Goal: Transaction & Acquisition: Purchase product/service

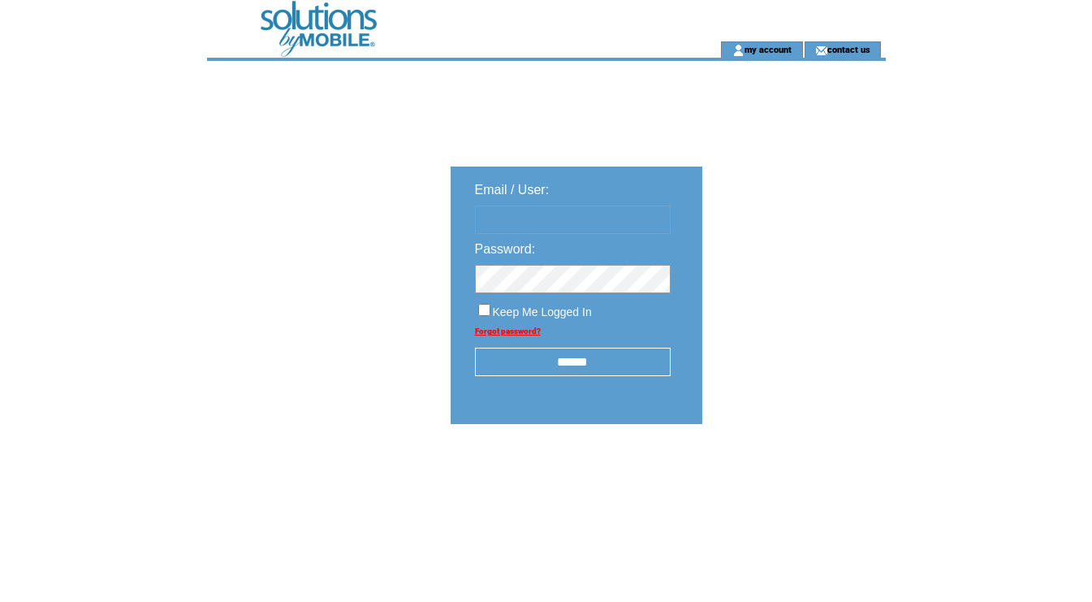
type input "********"
click at [561, 359] on input "******" at bounding box center [573, 362] width 196 height 28
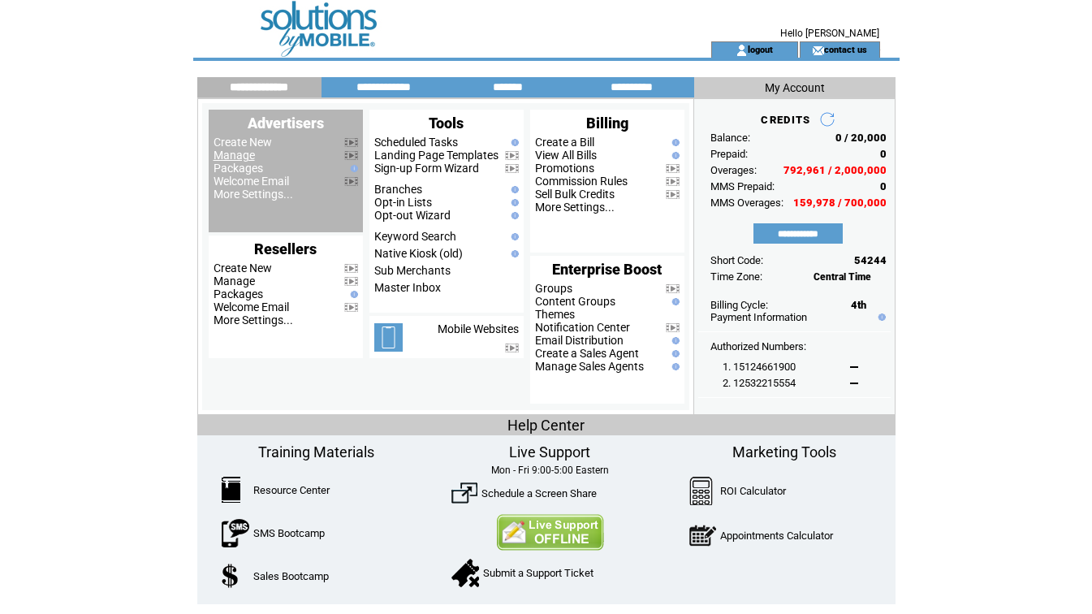
click at [231, 158] on link "Manage" at bounding box center [234, 155] width 41 height 13
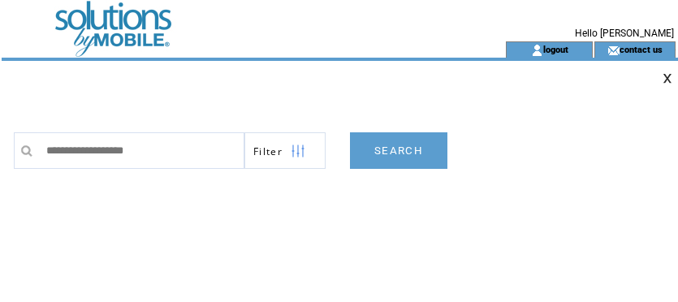
click at [455, 220] on td "**********" at bounding box center [347, 278] width 667 height 325
click at [142, 139] on input "text" at bounding box center [141, 150] width 206 height 37
paste input "**********"
type input "**********"
click at [421, 153] on link "SEARCH" at bounding box center [398, 150] width 97 height 37
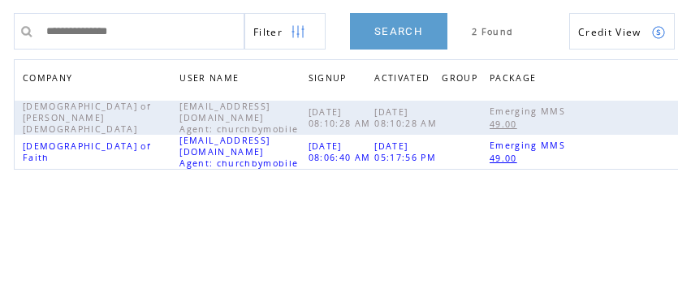
scroll to position [135, 0]
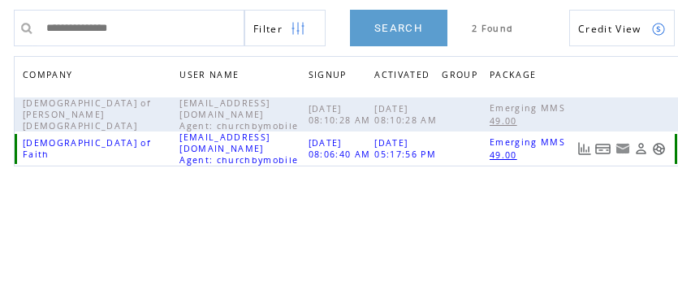
click at [606, 153] on link at bounding box center [603, 149] width 16 height 14
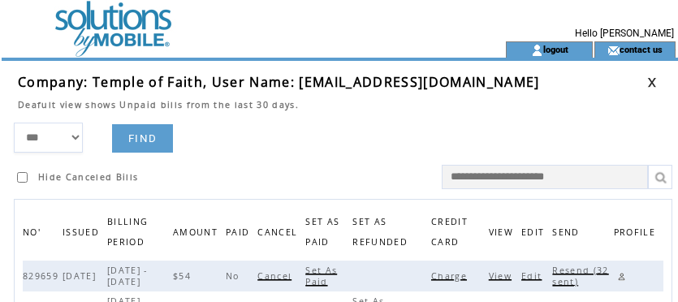
click at [464, 273] on span "Charge" at bounding box center [451, 275] width 40 height 11
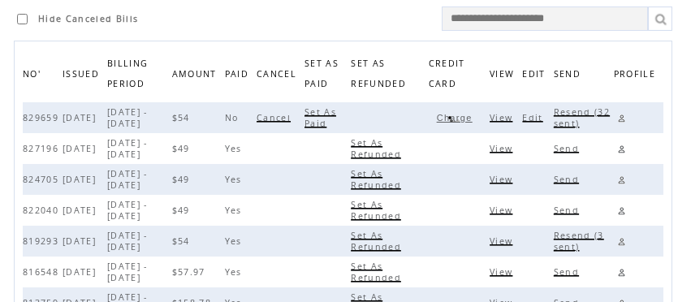
scroll to position [159, 0]
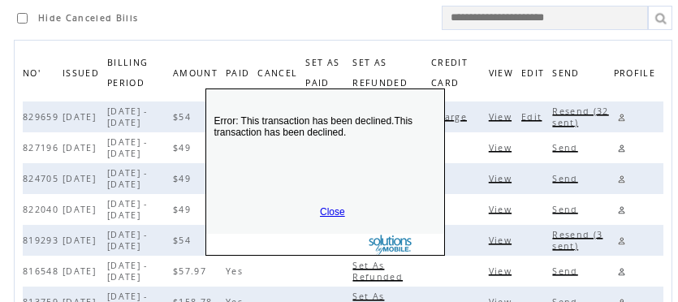
drag, startPoint x: 400, startPoint y: 277, endPoint x: 384, endPoint y: 136, distance: 142.1
click at [384, 136] on p "Error: This transaction has been declined.This transaction has been declined." at bounding box center [325, 147] width 238 height 97
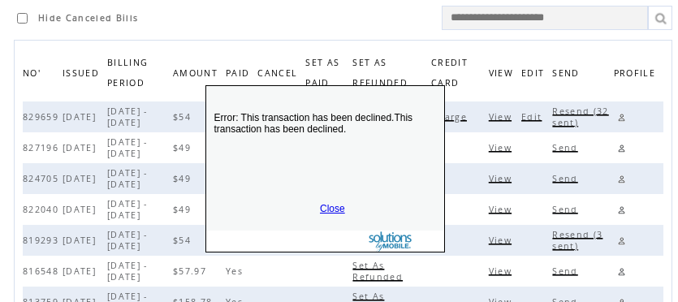
click at [332, 206] on link "Close" at bounding box center [332, 208] width 25 height 11
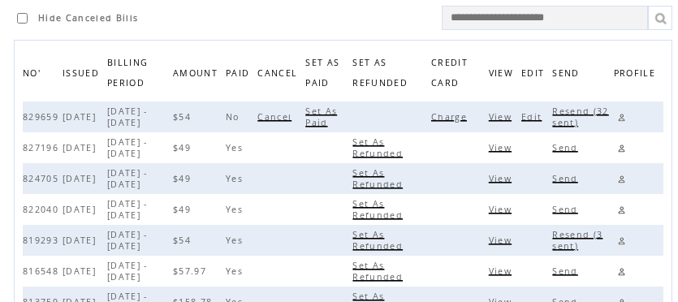
click at [621, 117] on link at bounding box center [621, 117] width 15 height 15
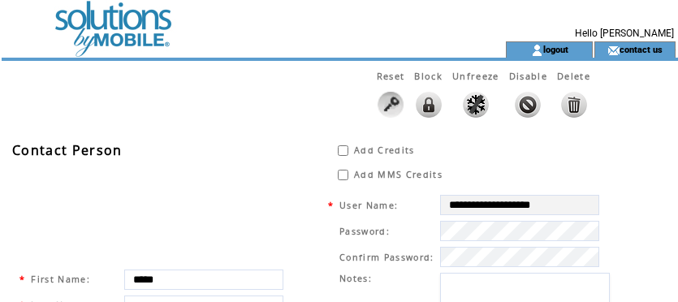
click at [520, 101] on img at bounding box center [528, 105] width 26 height 26
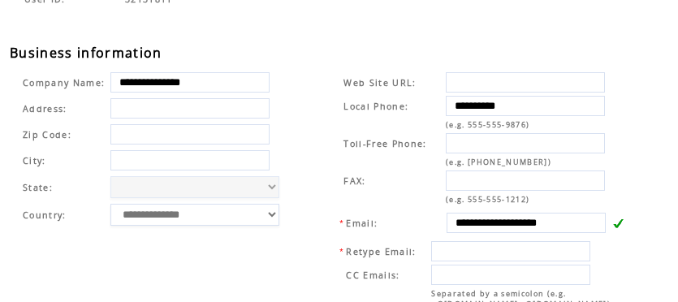
scroll to position [558, 0]
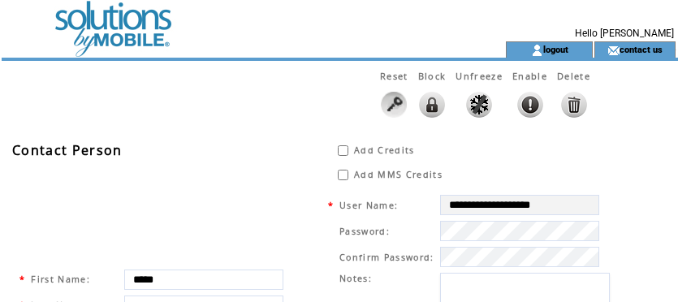
click at [319, 98] on div "Reset Block Unfreeze Enable Delete" at bounding box center [305, 97] width 607 height 72
click at [126, 19] on td at bounding box center [225, 20] width 446 height 41
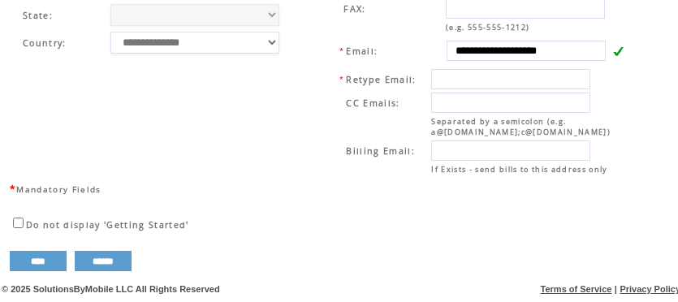
scroll to position [736, 0]
drag, startPoint x: 36, startPoint y: 256, endPoint x: 46, endPoint y: 253, distance: 10.8
click at [36, 256] on input "****" at bounding box center [38, 261] width 57 height 20
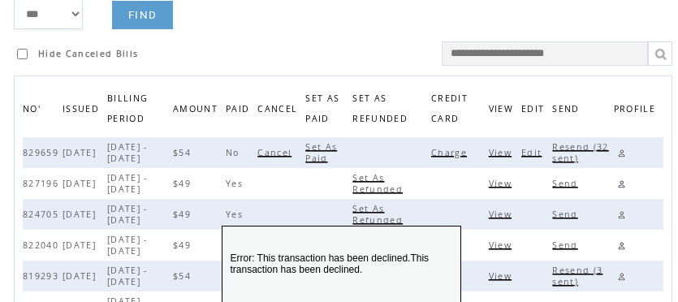
scroll to position [148, 0]
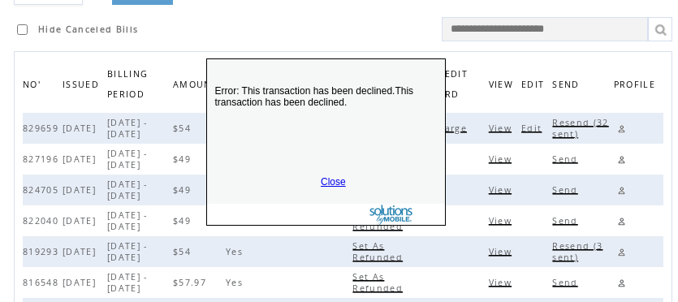
drag, startPoint x: 372, startPoint y: 265, endPoint x: 357, endPoint y: 86, distance: 179.2
click at [357, 86] on p "Error: This transaction has been declined.This transaction has been declined." at bounding box center [326, 117] width 238 height 97
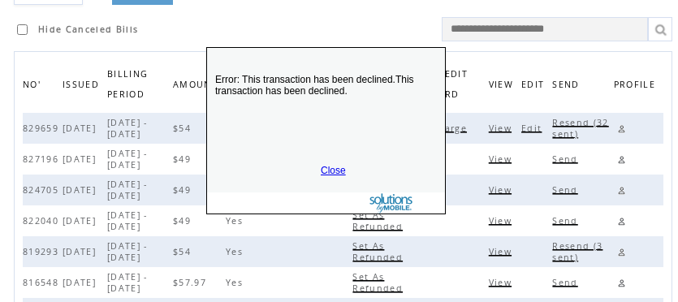
click at [330, 166] on link "Close" at bounding box center [333, 170] width 25 height 11
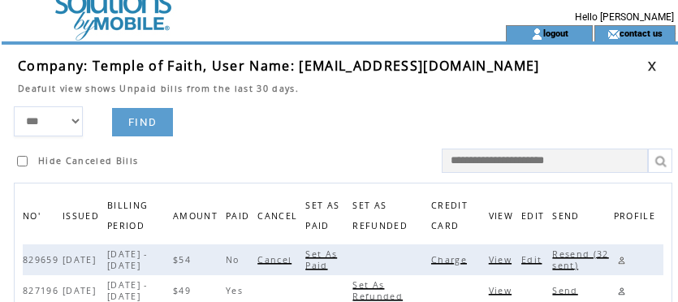
scroll to position [0, 0]
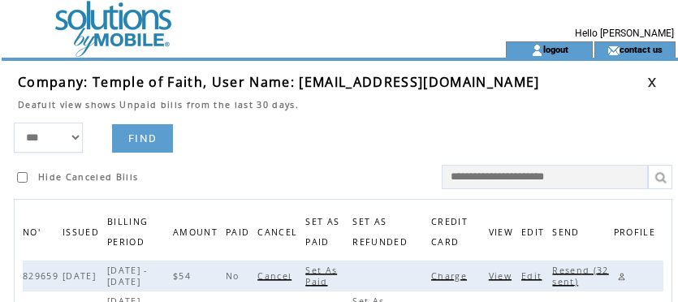
click at [654, 81] on link at bounding box center [652, 82] width 10 height 11
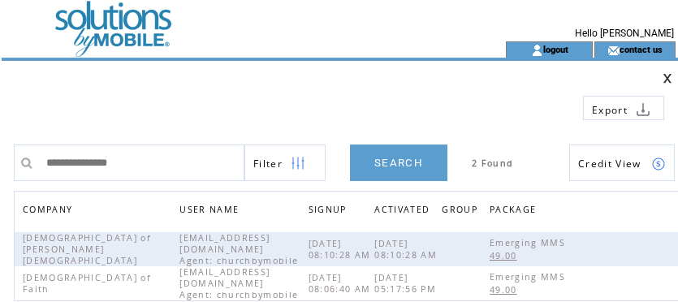
drag, startPoint x: 175, startPoint y: 164, endPoint x: -122, endPoint y: 134, distance: 297.9
click at [0, 134] on html "**********" at bounding box center [339, 151] width 678 height 302
type input "**********"
click at [396, 164] on link "SEARCH" at bounding box center [398, 163] width 97 height 37
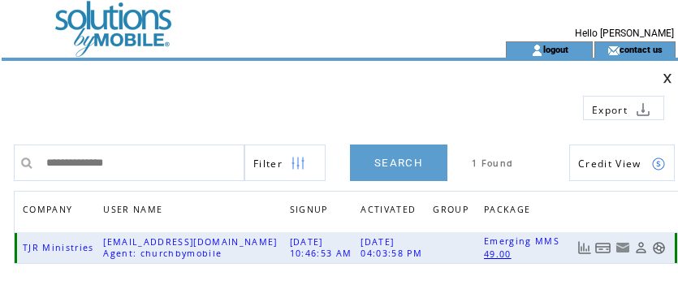
click at [603, 248] on link at bounding box center [603, 248] width 16 height 14
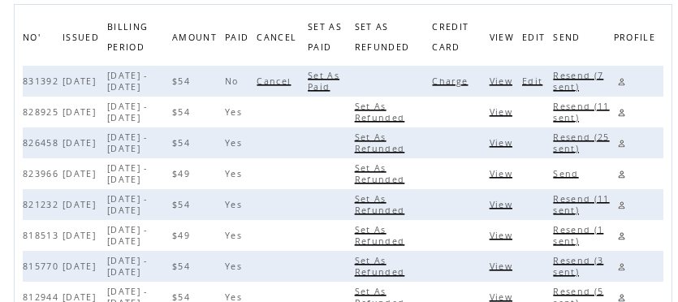
scroll to position [197, 0]
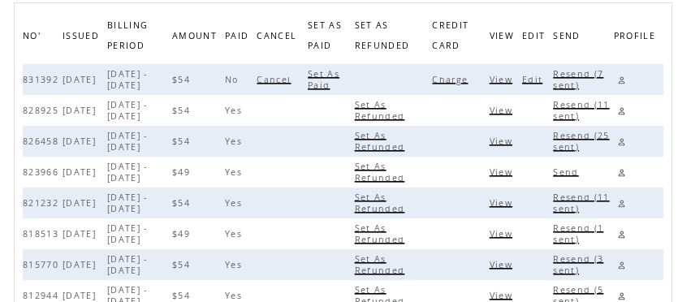
click at [457, 77] on span "Charge" at bounding box center [452, 79] width 40 height 11
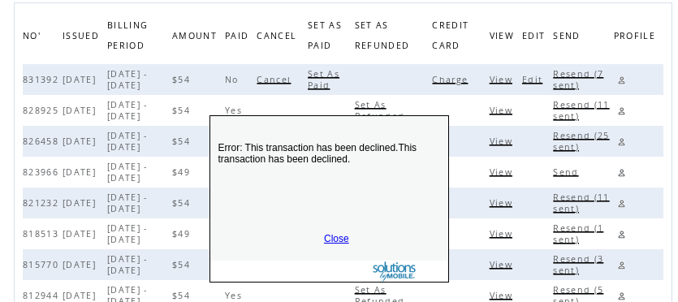
drag, startPoint x: 341, startPoint y: 227, endPoint x: 330, endPoint y: 62, distance: 165.2
click at [330, 115] on div "Error: This transaction has been declined.This transaction has been declined. C…" at bounding box center [329, 198] width 240 height 167
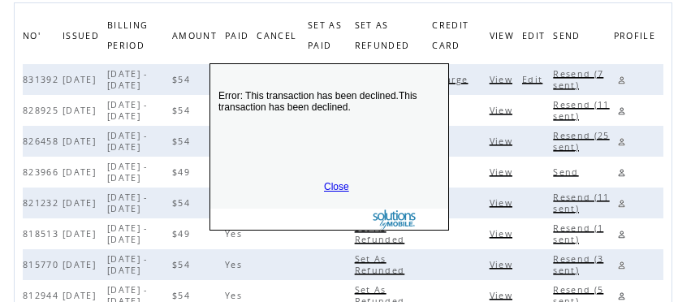
click at [333, 188] on link "Close" at bounding box center [336, 186] width 25 height 11
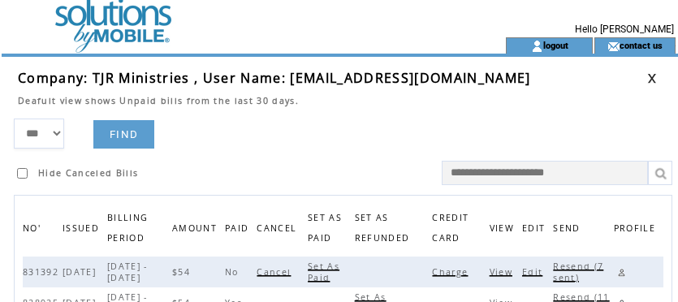
scroll to position [0, 0]
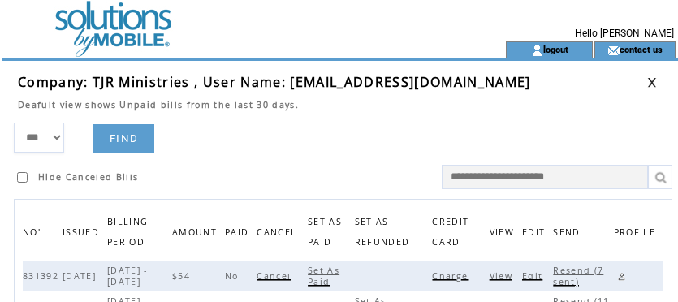
drag, startPoint x: 289, startPoint y: 80, endPoint x: 469, endPoint y: 81, distance: 179.5
drag, startPoint x: 469, startPoint y: 81, endPoint x: 296, endPoint y: 135, distance: 181.1
click at [296, 135] on form "*** **** ****** FIND Hide Canceled Bills" at bounding box center [347, 156] width 667 height 67
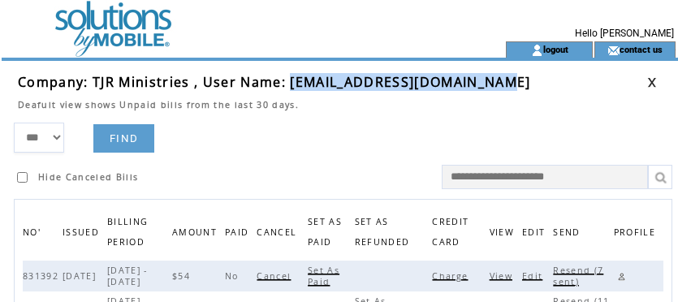
drag, startPoint x: 292, startPoint y: 79, endPoint x: 545, endPoint y: 87, distance: 253.5
click at [545, 87] on td "Company: TJR Ministries , User Name: everydaymanna639@gmail.com" at bounding box center [332, 82] width 629 height 18
copy span "everydaymanna639@gmail.com"
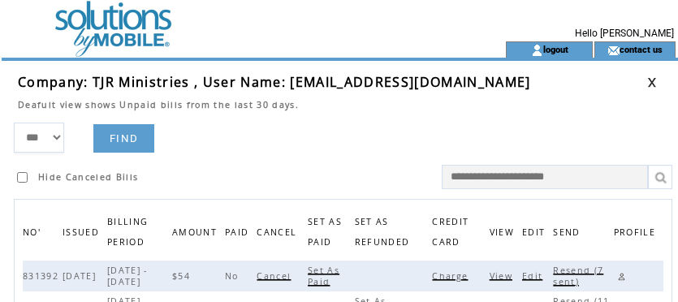
drag, startPoint x: 376, startPoint y: 114, endPoint x: 571, endPoint y: 101, distance: 195.3
click at [382, 111] on td at bounding box center [332, 116] width 629 height 12
click at [650, 81] on link at bounding box center [652, 82] width 10 height 11
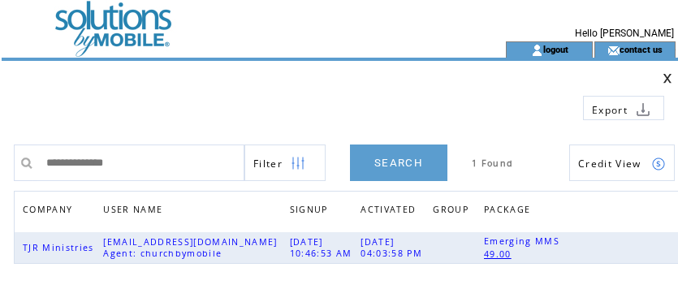
drag, startPoint x: 150, startPoint y: 161, endPoint x: -115, endPoint y: 140, distance: 266.3
click at [0, 140] on html "**********" at bounding box center [339, 151] width 678 height 302
type input "**********"
click at [404, 162] on link "SEARCH" at bounding box center [398, 163] width 97 height 37
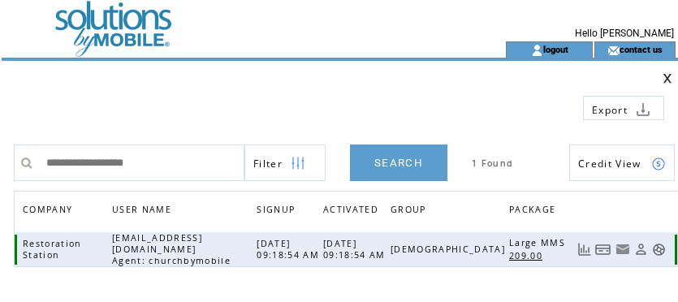
click at [607, 251] on link at bounding box center [603, 250] width 16 height 14
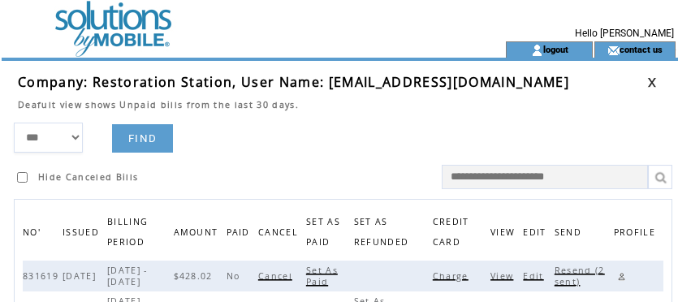
drag, startPoint x: 460, startPoint y: 274, endPoint x: 331, endPoint y: 157, distance: 174.1
click at [329, 157] on td "Hide Canceled Bills" at bounding box center [181, 171] width 334 height 37
click at [452, 274] on span "Charge" at bounding box center [453, 275] width 40 height 11
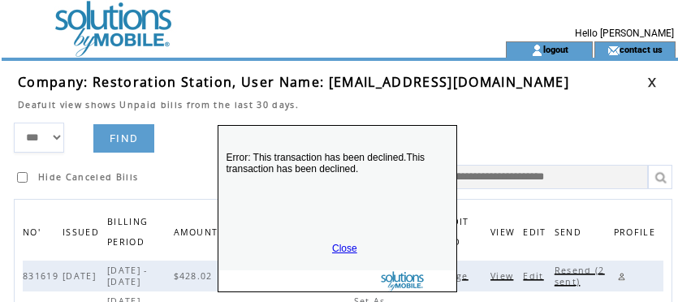
drag, startPoint x: 365, startPoint y: 238, endPoint x: 361, endPoint y: 90, distance: 147.8
click at [361, 136] on p "Error: This transaction has been declined.This transaction has been declined." at bounding box center [337, 184] width 238 height 97
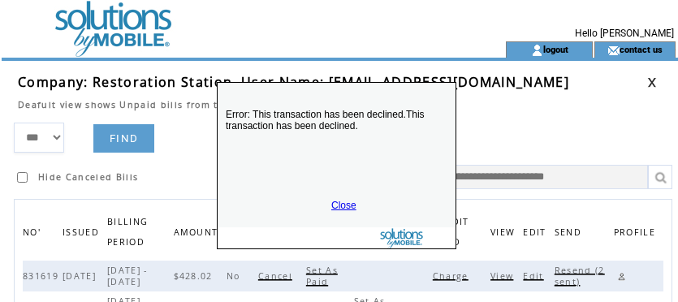
click at [345, 206] on link "Close" at bounding box center [343, 205] width 25 height 11
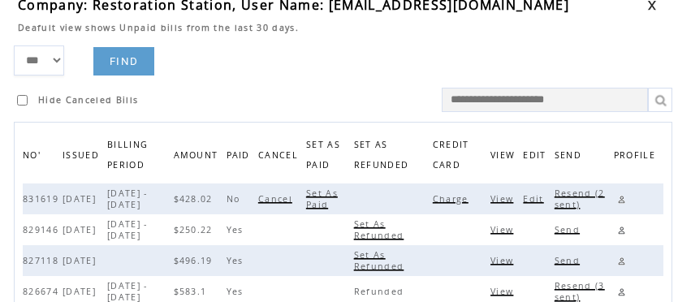
scroll to position [78, 0]
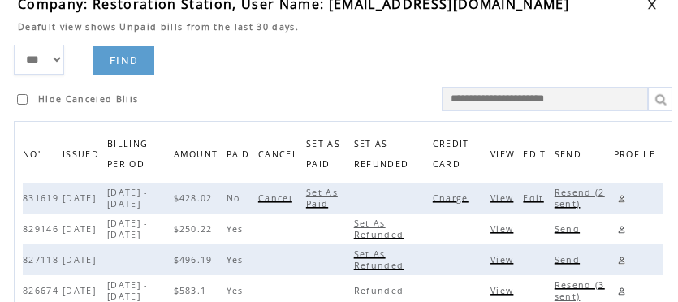
click at [538, 197] on span "Edit" at bounding box center [535, 197] width 24 height 11
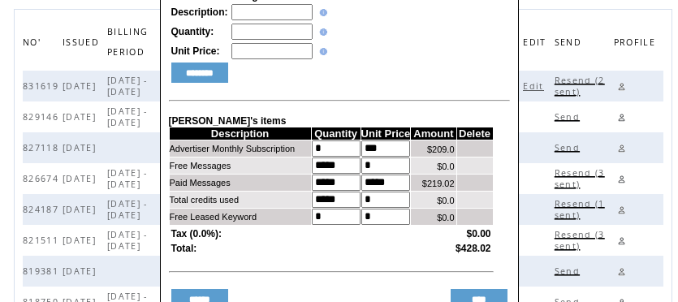
scroll to position [175, 0]
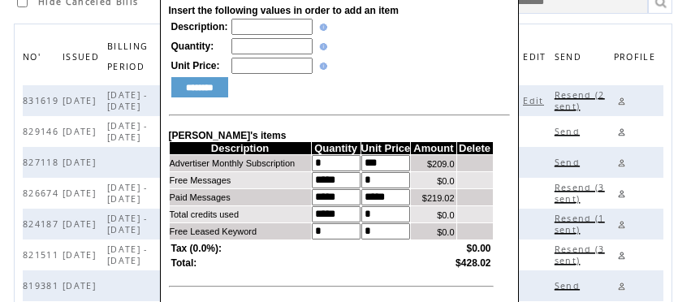
click at [274, 23] on input "text" at bounding box center [271, 27] width 81 height 16
type input "**********"
type input "*"
click at [201, 95] on input "********" at bounding box center [199, 87] width 57 height 20
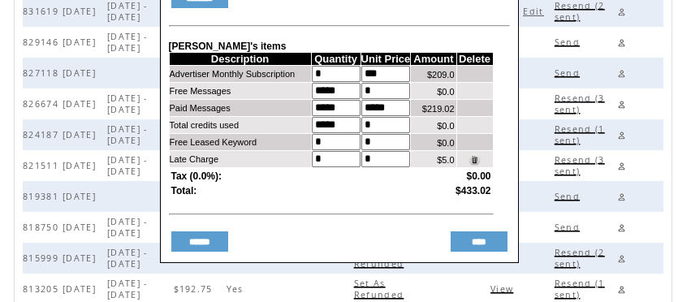
scroll to position [269, 0]
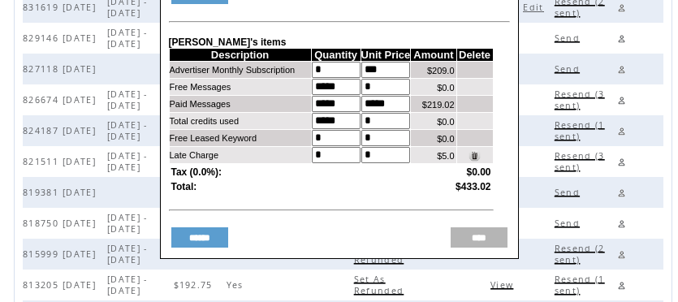
click at [483, 248] on input "****" at bounding box center [479, 237] width 57 height 20
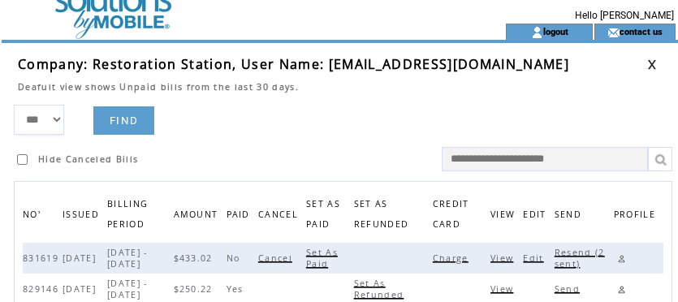
scroll to position [0, 0]
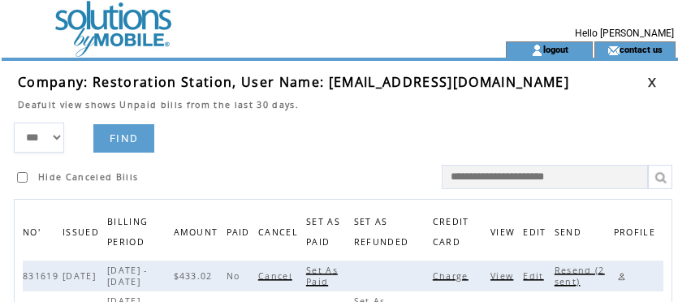
click at [572, 269] on span "Resend (2 sent)" at bounding box center [580, 276] width 50 height 23
drag, startPoint x: 324, startPoint y: 83, endPoint x: 552, endPoint y: 81, distance: 228.2
click at [552, 81] on td "Company: Restoration Station, User Name: restorationstationcf@gmail.com" at bounding box center [332, 82] width 629 height 18
copy span "restorationstationcf@gmail.com"
drag, startPoint x: 375, startPoint y: 119, endPoint x: 639, endPoint y: 136, distance: 264.4
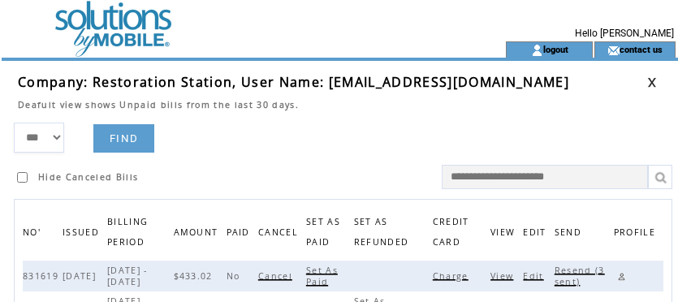
click at [381, 116] on td at bounding box center [332, 116] width 629 height 12
drag, startPoint x: 622, startPoint y: 278, endPoint x: 357, endPoint y: 158, distance: 290.7
click at [357, 158] on td at bounding box center [515, 171] width 334 height 37
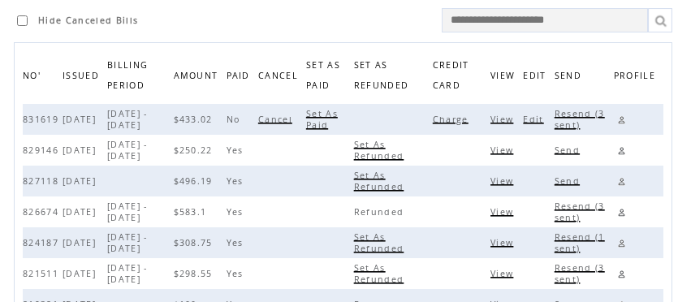
scroll to position [159, 0]
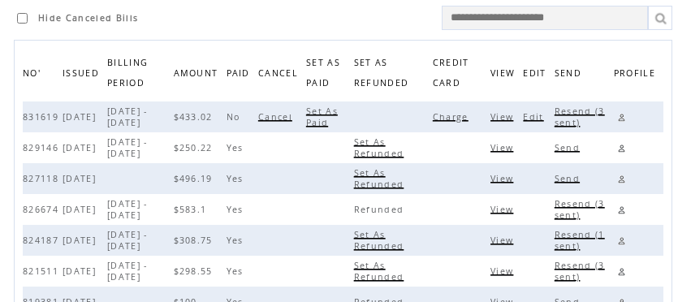
click at [624, 115] on link at bounding box center [621, 117] width 15 height 15
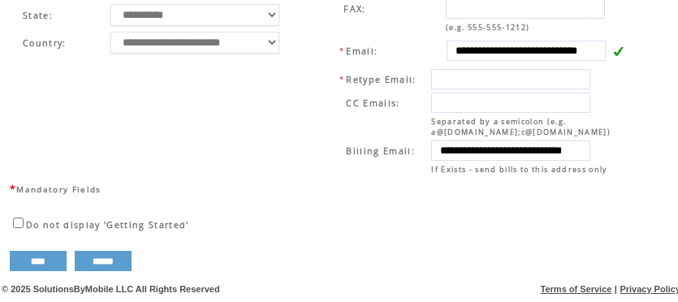
scroll to position [736, 0]
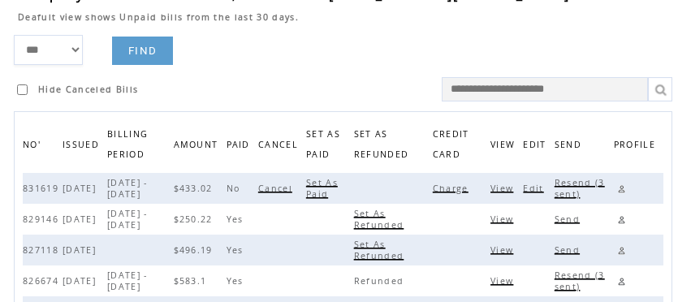
scroll to position [86, 0]
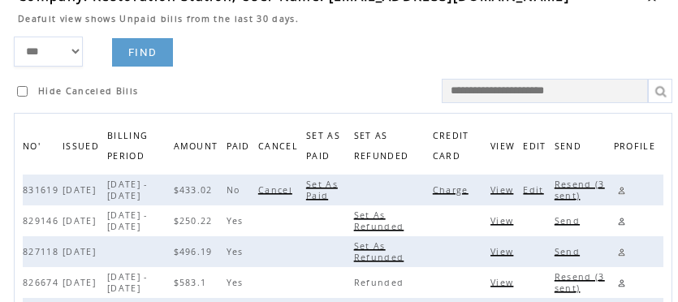
click at [350, 74] on td at bounding box center [515, 85] width 334 height 37
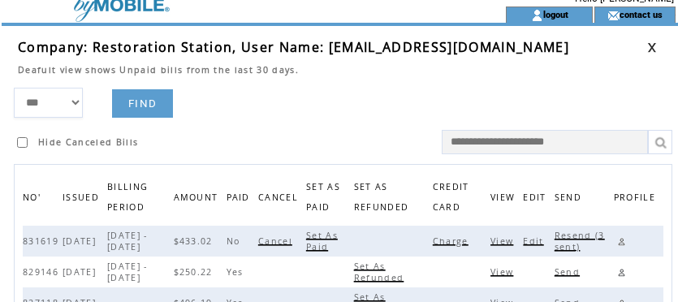
scroll to position [0, 0]
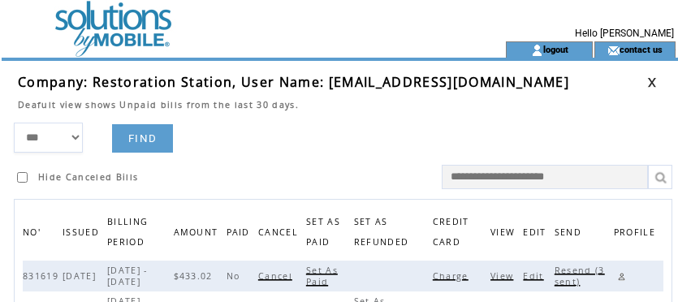
click at [650, 81] on link at bounding box center [652, 82] width 10 height 11
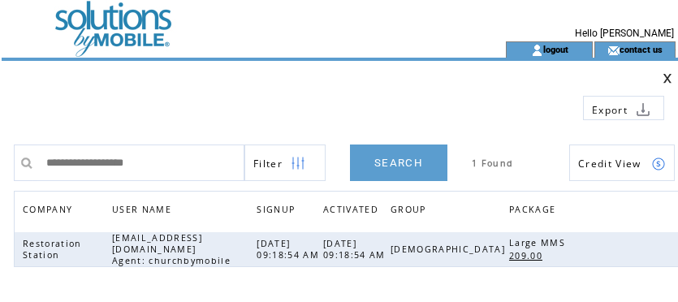
drag, startPoint x: 179, startPoint y: 164, endPoint x: -166, endPoint y: 149, distance: 346.2
click at [0, 149] on html "**********" at bounding box center [339, 151] width 678 height 302
type input "**********"
click at [397, 166] on link "SEARCH" at bounding box center [398, 163] width 97 height 37
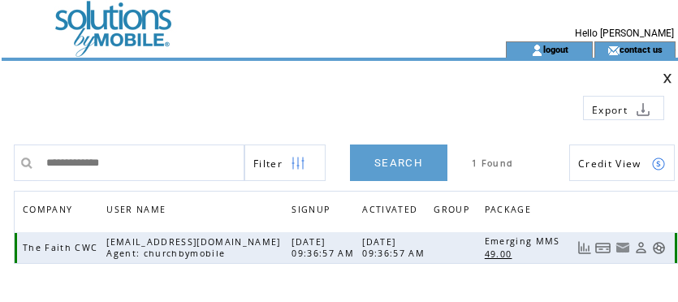
click at [598, 248] on link at bounding box center [603, 248] width 16 height 14
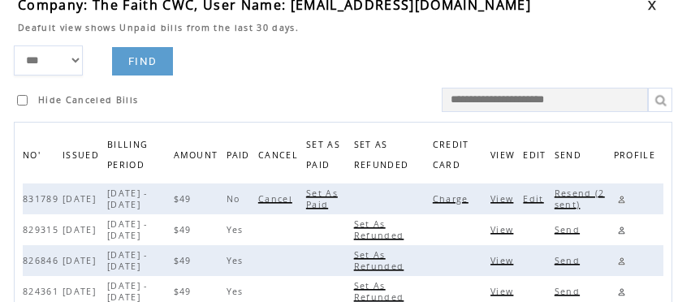
scroll to position [79, 0]
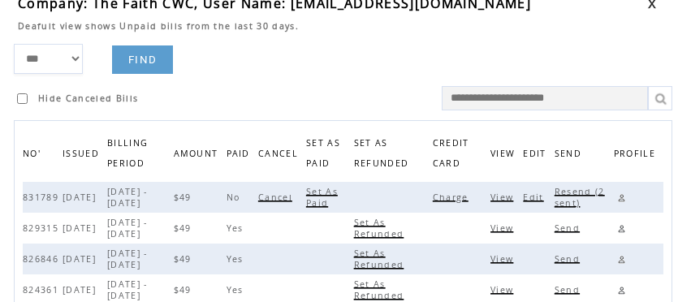
click at [450, 197] on span "Charge" at bounding box center [453, 197] width 40 height 11
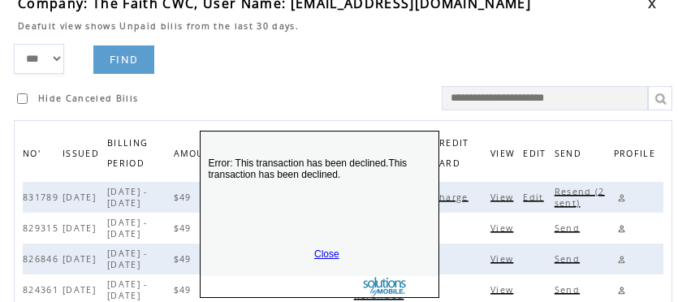
drag, startPoint x: 383, startPoint y: 261, endPoint x: 352, endPoint y: 116, distance: 147.8
click at [353, 141] on p "Error: This transaction has been declined.This transaction has been declined." at bounding box center [320, 189] width 238 height 97
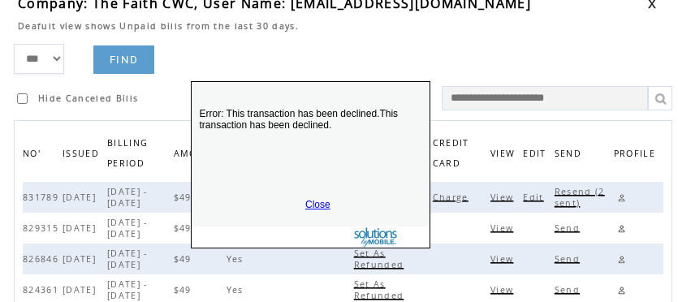
click at [317, 205] on link "Close" at bounding box center [317, 204] width 25 height 11
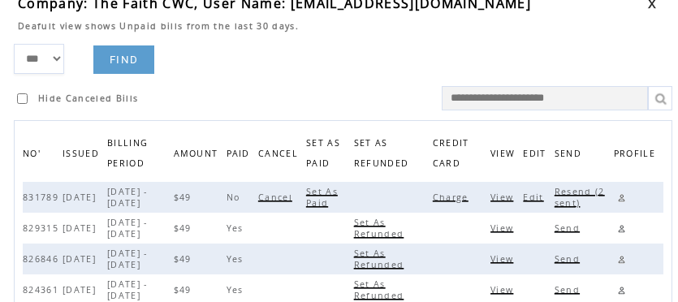
click at [537, 197] on span "Edit" at bounding box center [535, 197] width 24 height 11
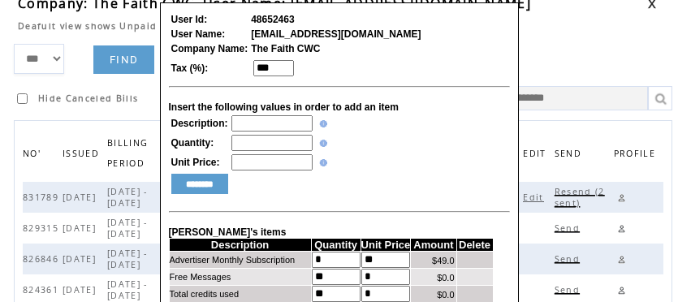
click at [255, 131] on input "text" at bounding box center [271, 123] width 81 height 16
type input "**********"
click at [244, 145] on input "text" at bounding box center [271, 143] width 81 height 16
type input "*"
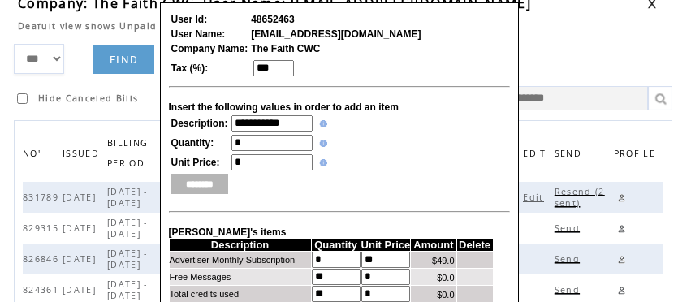
type input "*"
click at [197, 194] on input "********" at bounding box center [199, 184] width 57 height 20
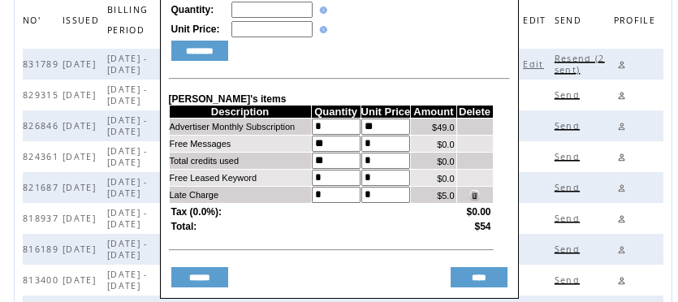
scroll to position [230, 0]
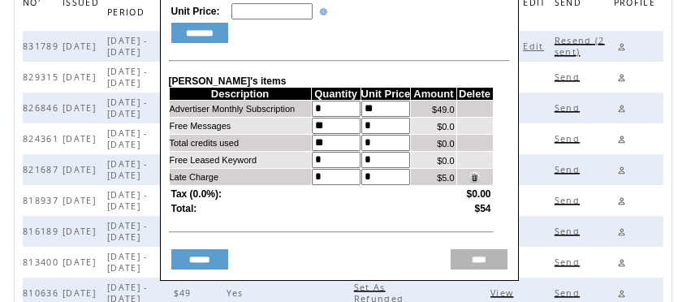
click at [475, 270] on input "****" at bounding box center [479, 259] width 57 height 20
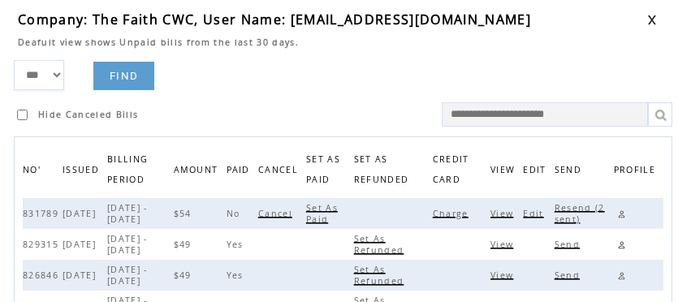
scroll to position [68, 0]
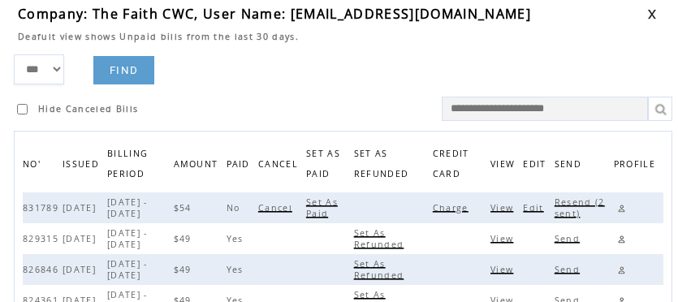
click at [575, 213] on span "Resend (2 sent)" at bounding box center [580, 208] width 50 height 23
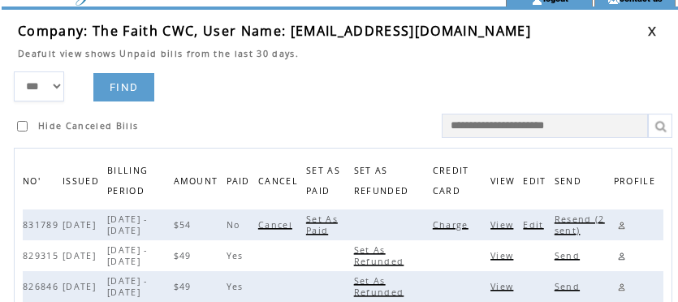
scroll to position [23, 0]
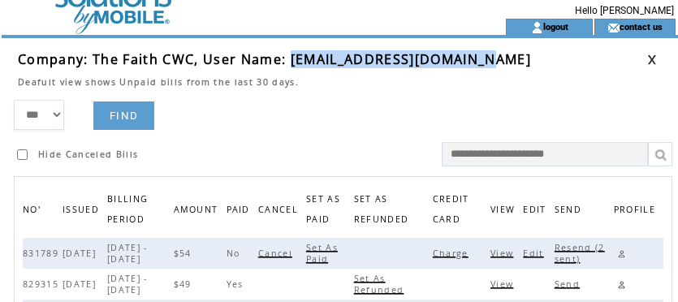
drag, startPoint x: 287, startPoint y: 63, endPoint x: 477, endPoint y: 66, distance: 189.2
click at [477, 66] on td "Company: The Faith CWC, User Name: pastorgrayling@gmail.com" at bounding box center [332, 59] width 629 height 18
copy span "pastorgrayling@gmail.com"
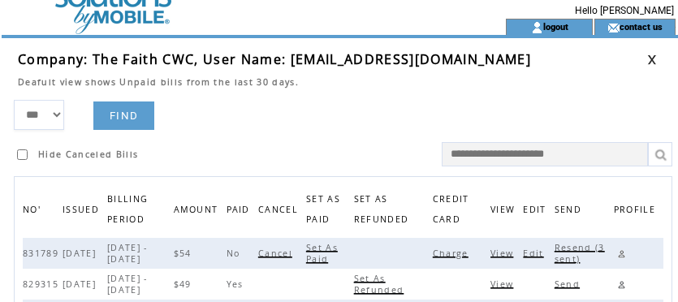
drag, startPoint x: 400, startPoint y: 108, endPoint x: 469, endPoint y: 99, distance: 70.4
click at [400, 108] on form "*** **** ****** FIND Hide Canceled Bills" at bounding box center [347, 133] width 667 height 67
click at [654, 63] on link at bounding box center [652, 59] width 10 height 11
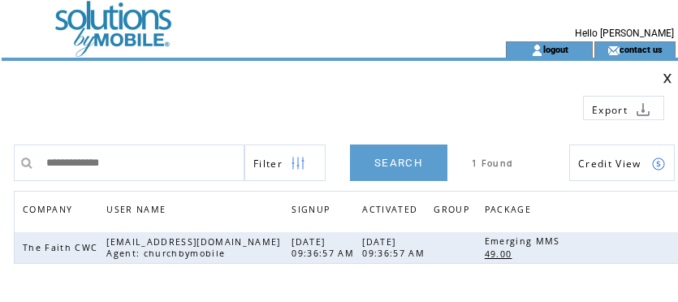
drag, startPoint x: 0, startPoint y: 0, endPoint x: -126, endPoint y: 135, distance: 184.4
click at [0, 135] on html "**********" at bounding box center [339, 151] width 678 height 302
type input "**********"
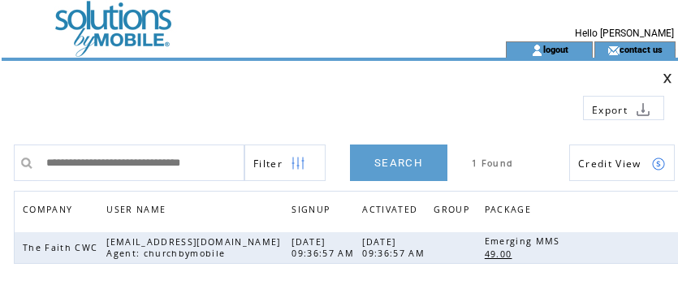
click at [399, 162] on link "SEARCH" at bounding box center [398, 163] width 97 height 37
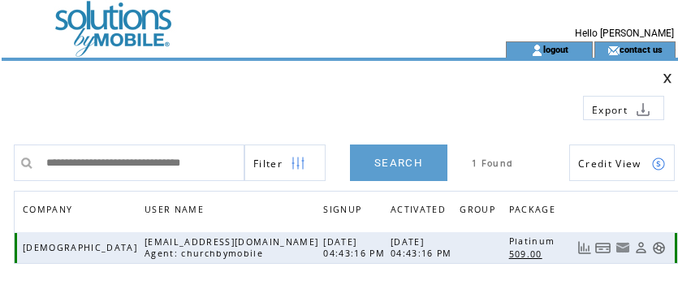
click at [601, 249] on link at bounding box center [603, 248] width 16 height 14
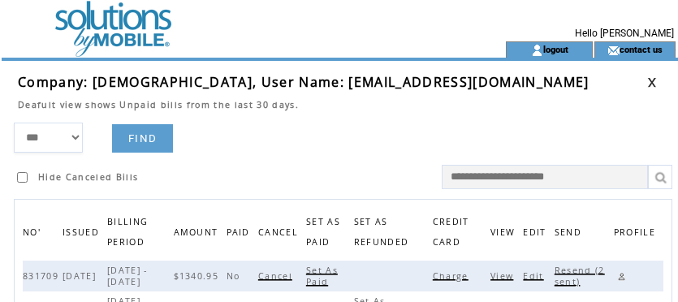
click at [462, 275] on span "Charge" at bounding box center [453, 275] width 40 height 11
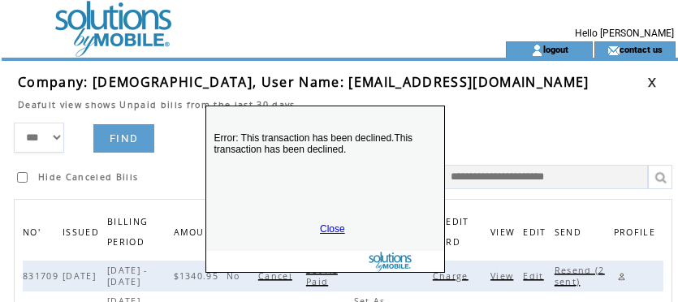
drag, startPoint x: 325, startPoint y: 235, endPoint x: 304, endPoint y: 112, distance: 125.2
click at [309, 106] on div "Error: This transaction has been declined.This transaction has been declined. C…" at bounding box center [325, 189] width 240 height 167
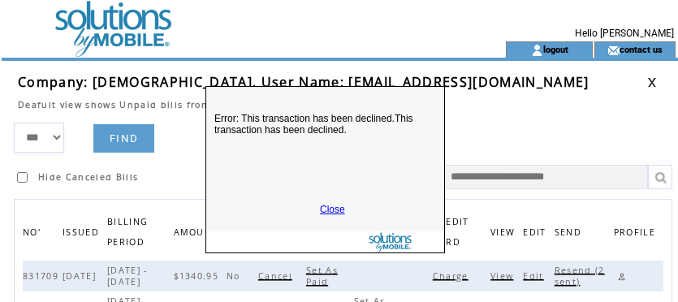
click at [326, 208] on link "Close" at bounding box center [332, 209] width 25 height 11
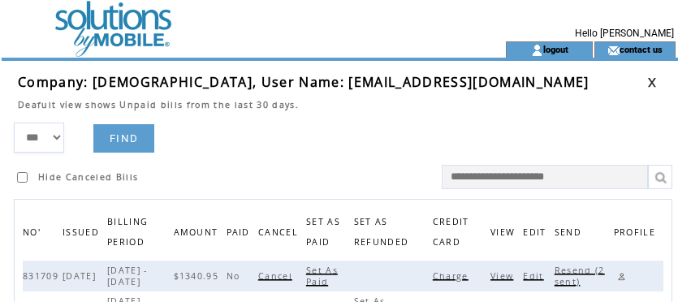
click at [544, 274] on span "Edit" at bounding box center [535, 275] width 24 height 11
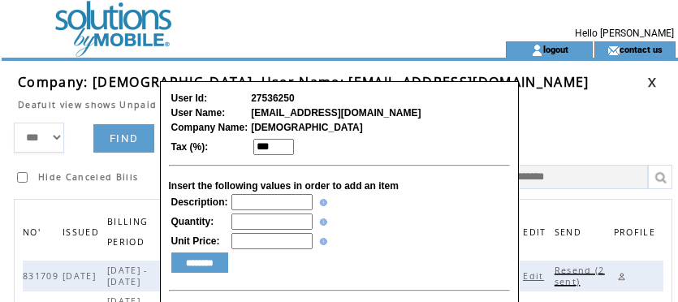
click at [241, 198] on input "text" at bounding box center [271, 202] width 81 height 16
type input "**********"
type input "*"
click at [201, 268] on input "********" at bounding box center [199, 263] width 57 height 20
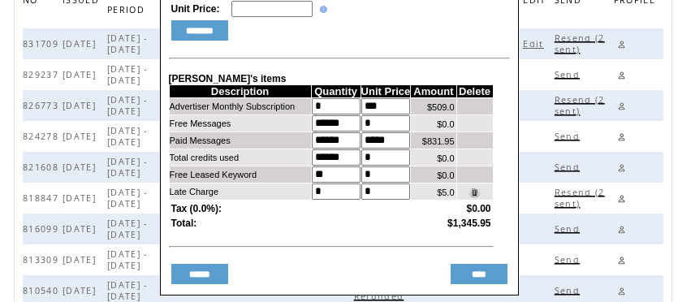
scroll to position [236, 0]
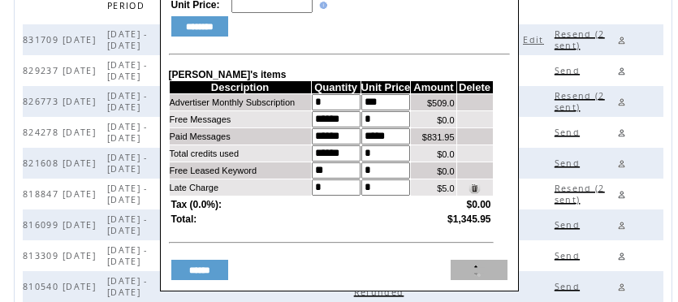
click at [492, 280] on input "****" at bounding box center [479, 270] width 57 height 20
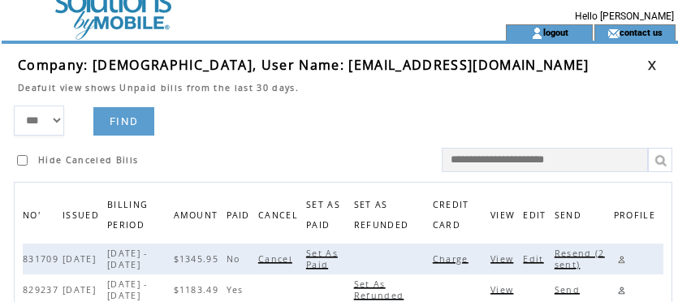
scroll to position [0, 0]
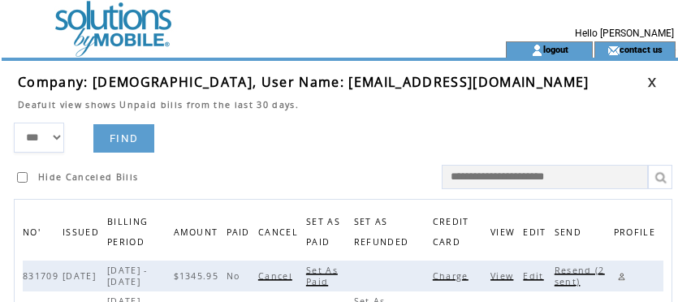
click at [575, 270] on span "Resend (2 sent)" at bounding box center [580, 276] width 50 height 23
drag, startPoint x: 423, startPoint y: 84, endPoint x: 652, endPoint y: 85, distance: 229.0
click at [652, 85] on tr "Company: Trinity Missionary Baptist Church, User Name: trinitychurchpontiac@gma…" at bounding box center [349, 82] width 663 height 18
copy span "trinitychurchpontiac@gmail.com"
drag, startPoint x: 304, startPoint y: 115, endPoint x: 217, endPoint y: 153, distance: 95.3
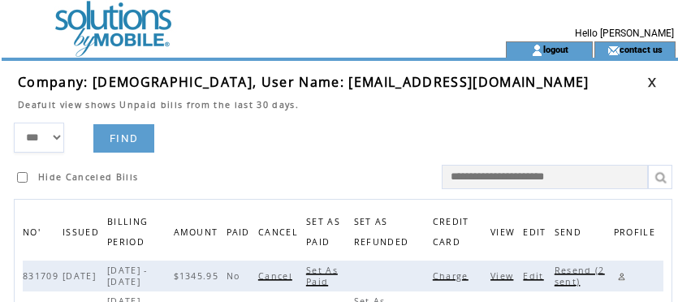
click at [217, 153] on td "Hide Canceled Bills" at bounding box center [181, 171] width 334 height 37
drag, startPoint x: 544, startPoint y: 287, endPoint x: 570, endPoint y: 267, distance: 33.0
click at [570, 267] on span "Resend (3 sent)" at bounding box center [580, 276] width 50 height 23
drag, startPoint x: 335, startPoint y: 166, endPoint x: 357, endPoint y: 160, distance: 22.9
click at [338, 164] on td "Hide Canceled Bills" at bounding box center [181, 171] width 334 height 37
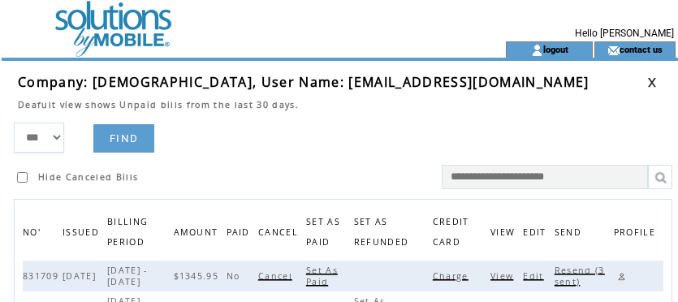
click at [657, 79] on link at bounding box center [652, 82] width 10 height 11
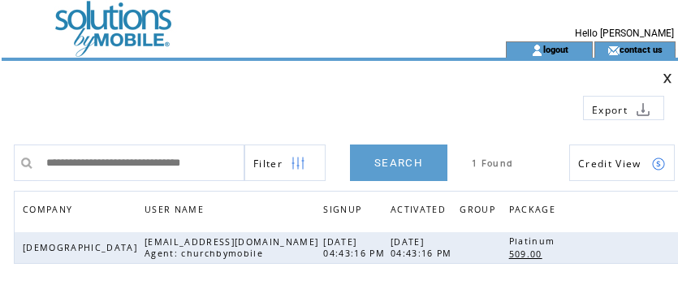
scroll to position [0, 5]
drag, startPoint x: 41, startPoint y: 161, endPoint x: 263, endPoint y: 152, distance: 222.7
click at [263, 152] on tr "**********" at bounding box center [344, 163] width 661 height 37
type input "**********"
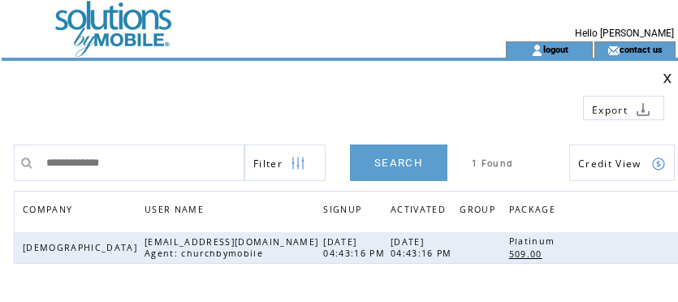
click at [401, 162] on link "SEARCH" at bounding box center [398, 163] width 97 height 37
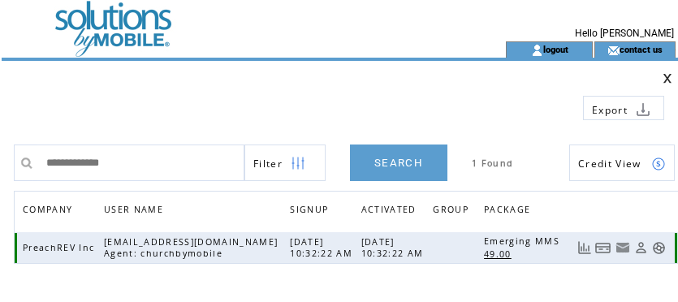
click at [604, 249] on link at bounding box center [603, 248] width 16 height 14
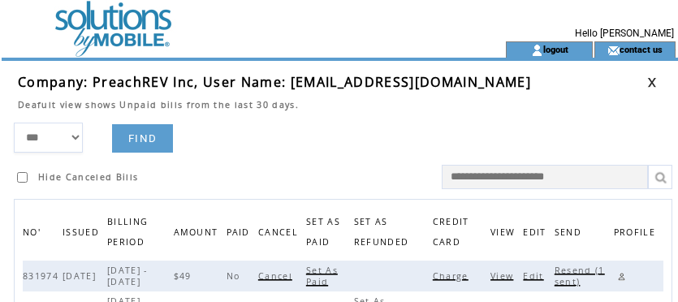
click at [464, 276] on span "Charge" at bounding box center [453, 275] width 40 height 11
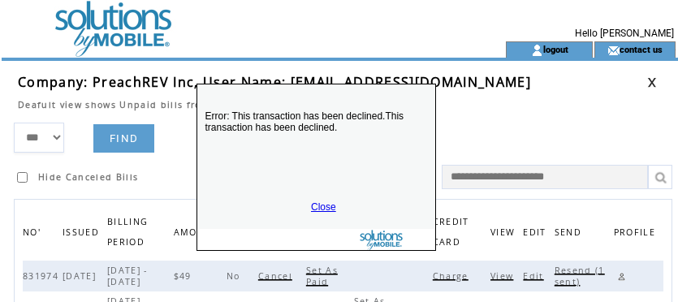
drag, startPoint x: 355, startPoint y: 238, endPoint x: 330, endPoint y: 95, distance: 145.0
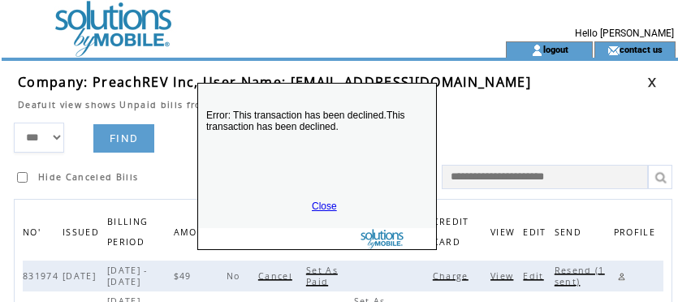
drag, startPoint x: 330, startPoint y: 95, endPoint x: 317, endPoint y: 203, distance: 108.8
click at [317, 203] on link "Close" at bounding box center [324, 206] width 25 height 11
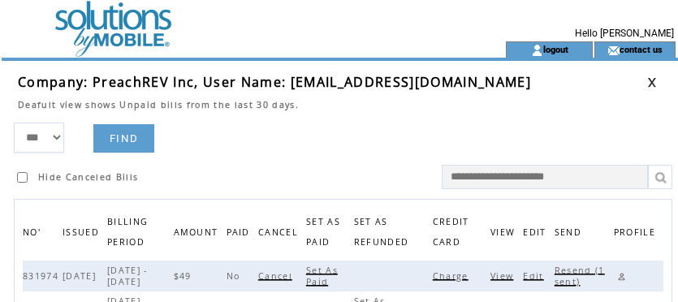
click at [575, 271] on span "Resend (1 sent)" at bounding box center [580, 276] width 50 height 23
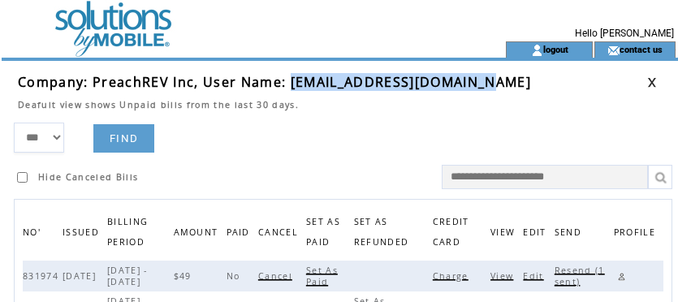
drag, startPoint x: 289, startPoint y: 80, endPoint x: 476, endPoint y: 77, distance: 186.8
click at [476, 77] on td "Company: PreachREV Inc, User Name: info@findgraceglobal.org" at bounding box center [332, 82] width 629 height 18
copy span "info@findgraceglobal.org"
click at [625, 279] on link at bounding box center [621, 276] width 15 height 15
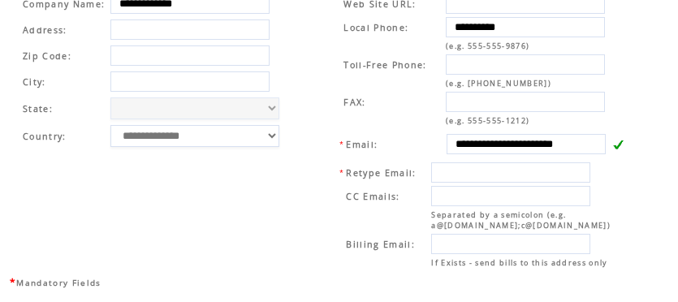
scroll to position [620, 0]
drag, startPoint x: 296, startPoint y: 47, endPoint x: 305, endPoint y: 45, distance: 10.0
click at [305, 45] on td "**********" at bounding box center [160, 131] width 298 height 286
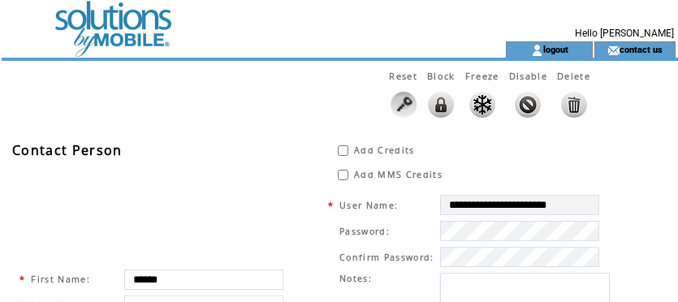
scroll to position [0, 0]
click at [564, 46] on link "logout" at bounding box center [555, 49] width 25 height 11
